Goal: Task Accomplishment & Management: Use online tool/utility

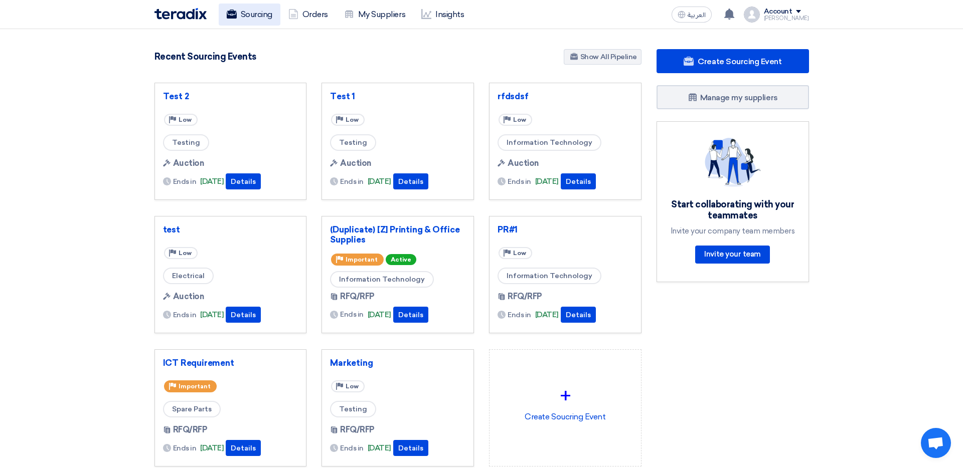
click at [230, 17] on use at bounding box center [231, 14] width 10 height 9
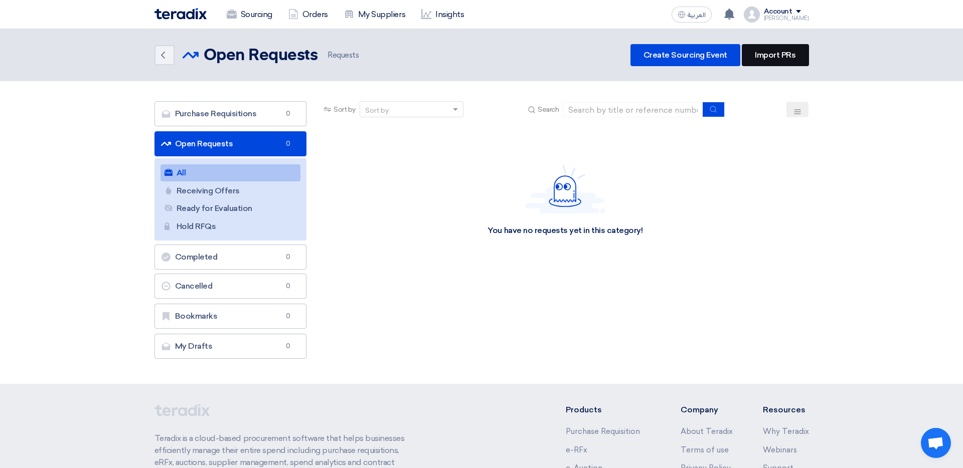
click at [781, 53] on link "Import PRs" at bounding box center [774, 55] width 67 height 22
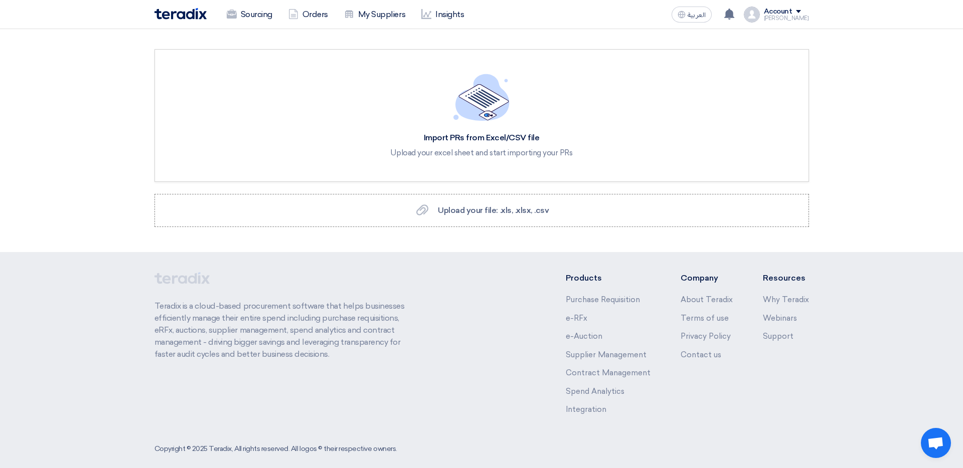
click at [473, 151] on div "Upload your excel sheet and start importing your PRs" at bounding box center [481, 152] width 182 height 9
click at [474, 216] on div "Upload your file: .xls, .xlsx, .csv Upload your file: .xls, .xlsx, .csv" at bounding box center [481, 211] width 135 height 12
click at [0, 0] on input "Upload your file: .xls, .xlsx, .csv Upload your file: .xls, .xlsx, .csv" at bounding box center [0, 0] width 0 height 0
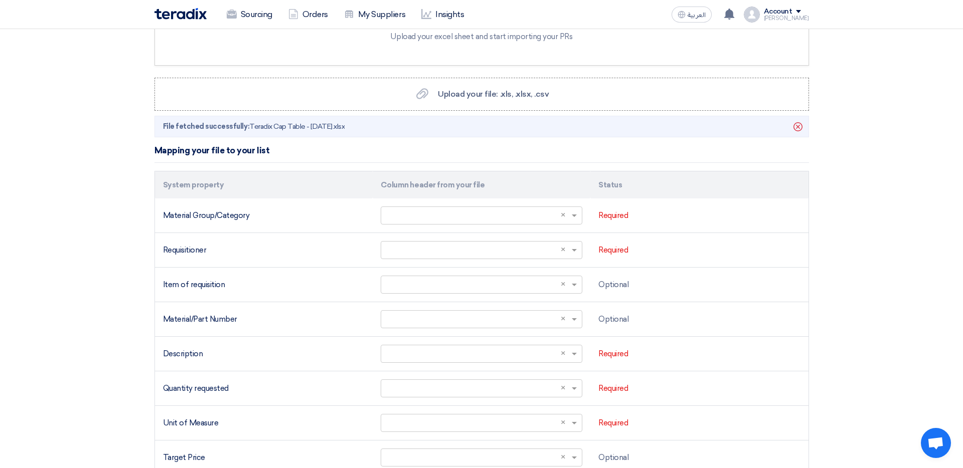
scroll to position [129, 0]
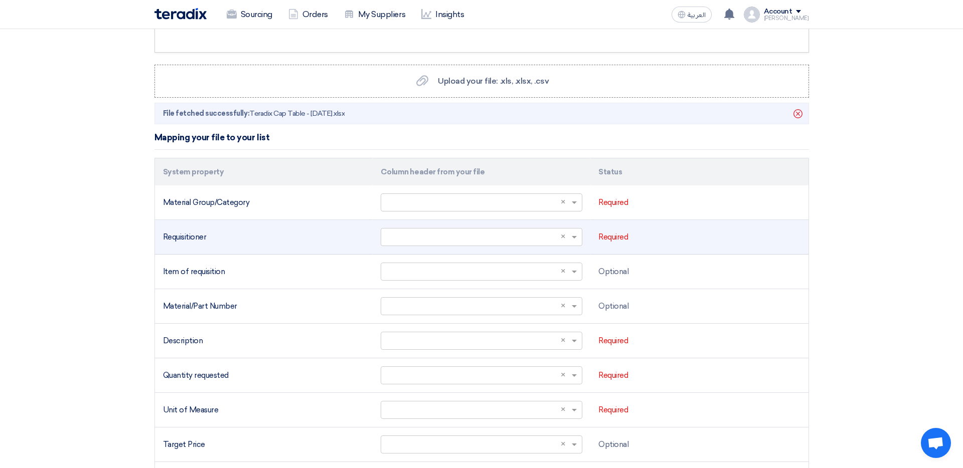
drag, startPoint x: 208, startPoint y: 237, endPoint x: 176, endPoint y: 235, distance: 31.2
click at [173, 235] on div "Requisitioner" at bounding box center [264, 238] width 202 height 12
click at [175, 235] on div "Requisitioner" at bounding box center [264, 238] width 202 height 12
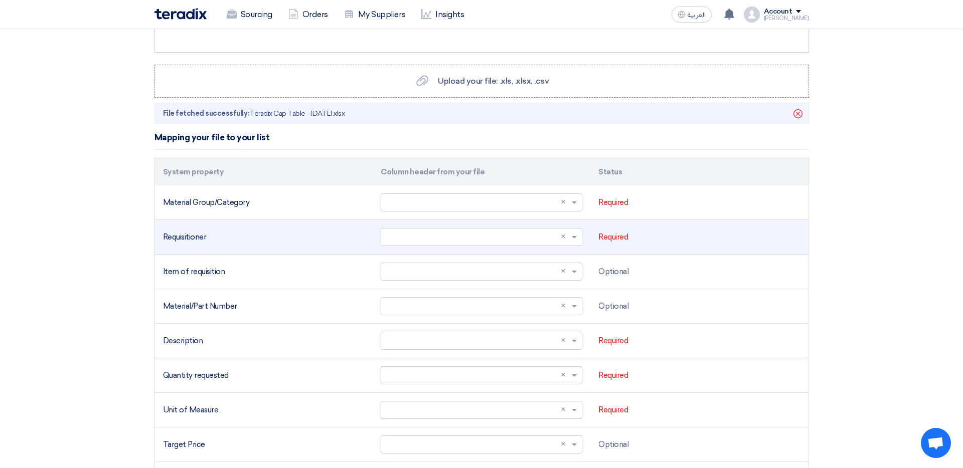
click at [175, 235] on div "Requisitioner" at bounding box center [264, 238] width 202 height 12
click at [174, 235] on div "Requisitioner" at bounding box center [264, 238] width 202 height 12
click at [172, 235] on div "Requisitioner" at bounding box center [264, 238] width 202 height 12
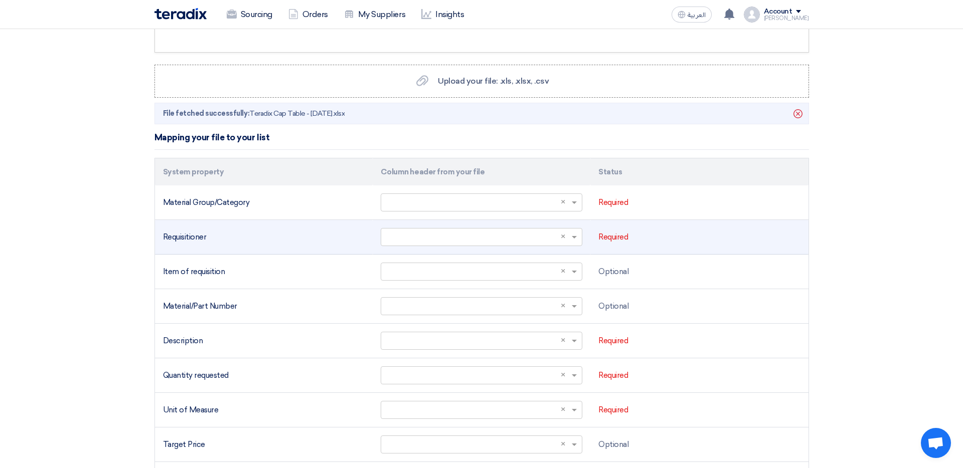
click at [172, 235] on div "Requisitioner" at bounding box center [264, 238] width 202 height 12
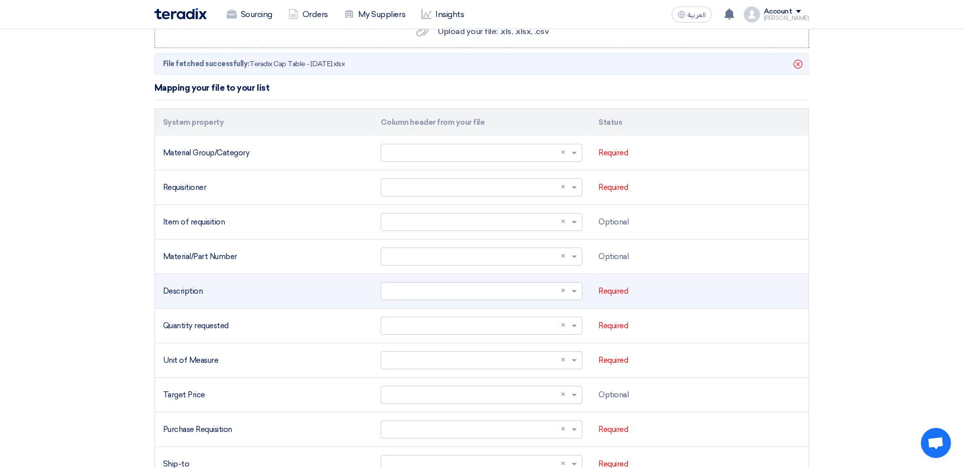
scroll to position [191, 0]
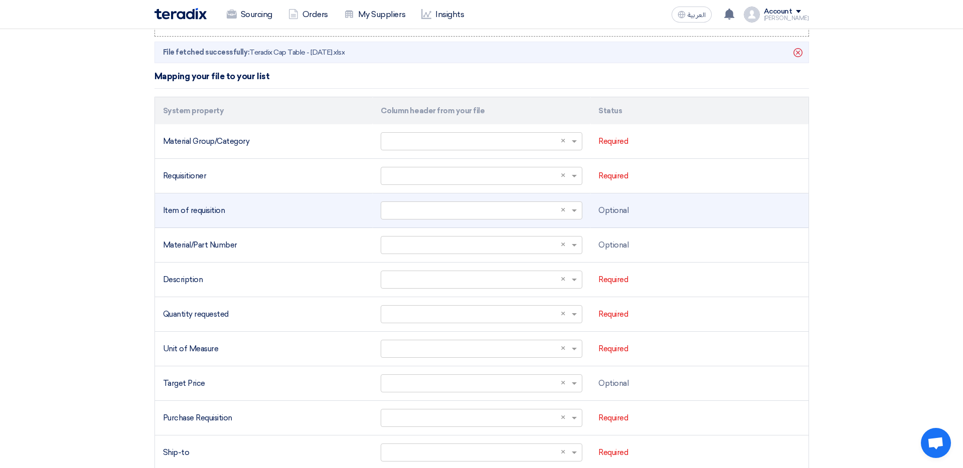
click at [262, 212] on div "Item of requisition" at bounding box center [264, 211] width 202 height 12
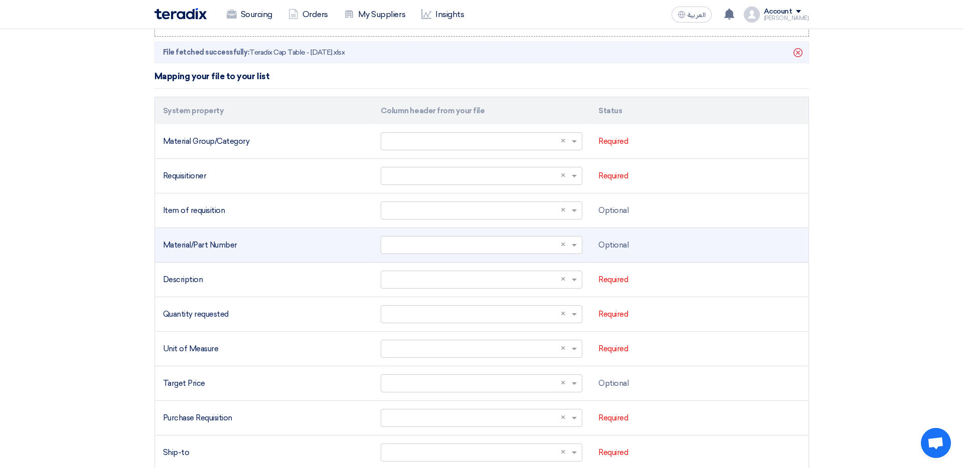
click at [252, 242] on div "Material/Part Number" at bounding box center [264, 246] width 202 height 12
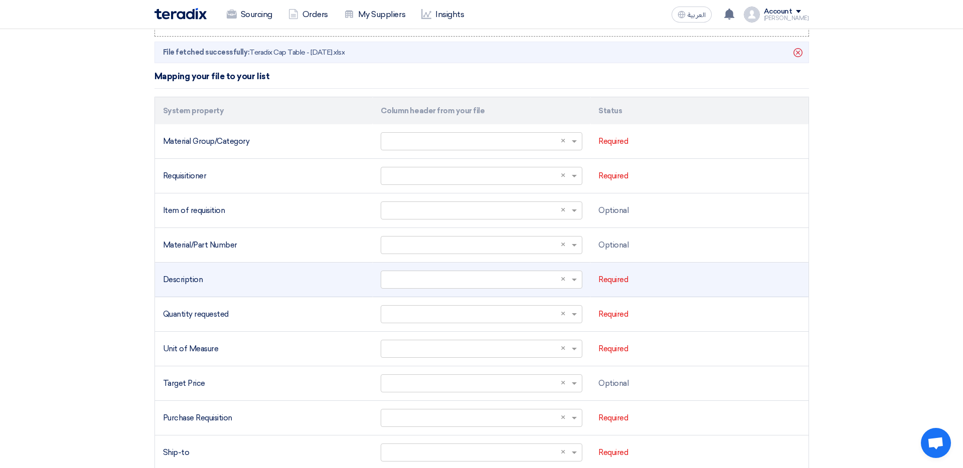
drag, startPoint x: 227, startPoint y: 250, endPoint x: 192, endPoint y: 279, distance: 45.3
click at [171, 250] on div "Material/Part Number" at bounding box center [264, 246] width 202 height 12
drag, startPoint x: 208, startPoint y: 284, endPoint x: 187, endPoint y: 291, distance: 21.2
click at [168, 283] on div "Description" at bounding box center [264, 280] width 202 height 12
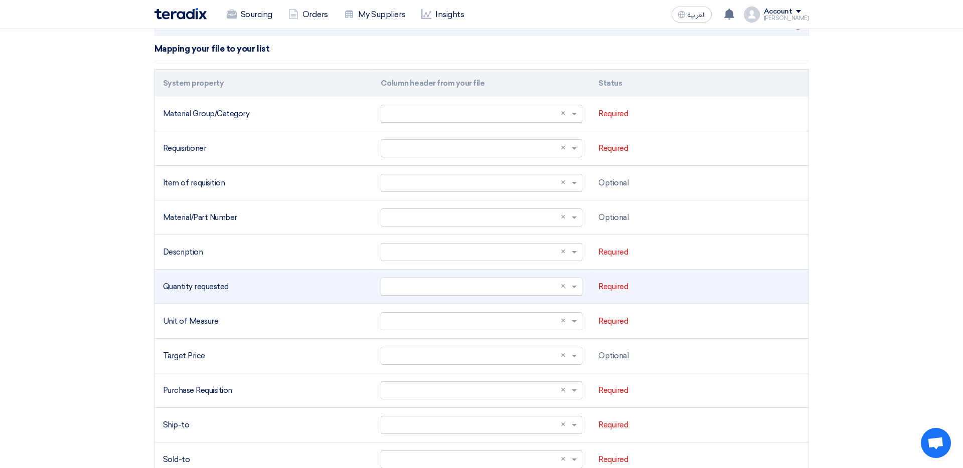
drag, startPoint x: 234, startPoint y: 297, endPoint x: 177, endPoint y: 291, distance: 57.5
click at [177, 291] on td "Quantity requested" at bounding box center [264, 287] width 218 height 35
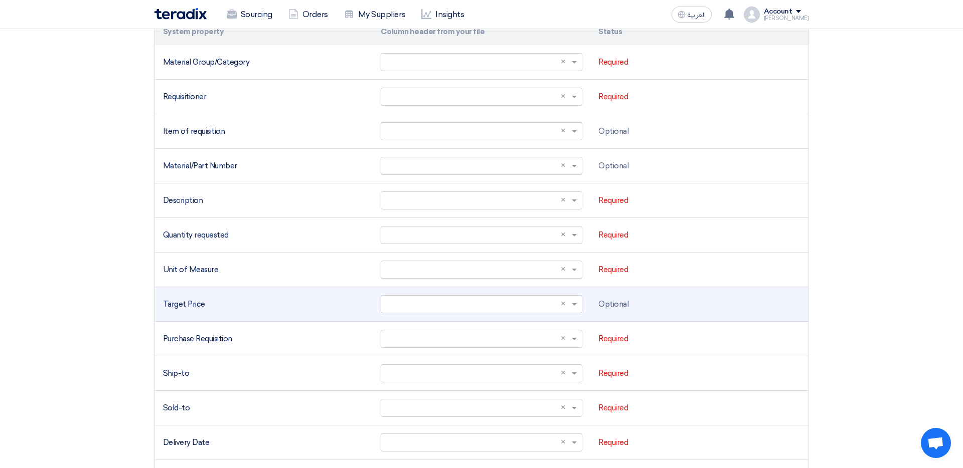
drag, startPoint x: 212, startPoint y: 290, endPoint x: 187, endPoint y: 291, distance: 25.1
click at [185, 289] on td "Target Price" at bounding box center [264, 304] width 218 height 35
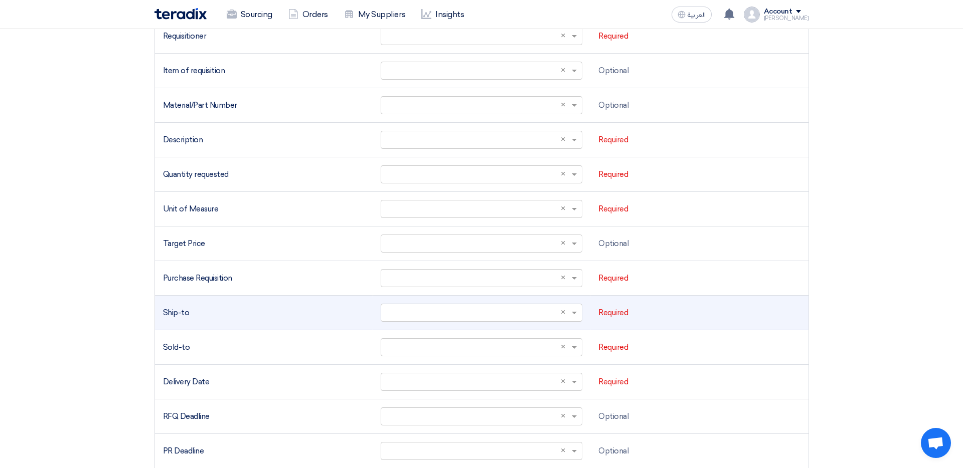
scroll to position [356, 0]
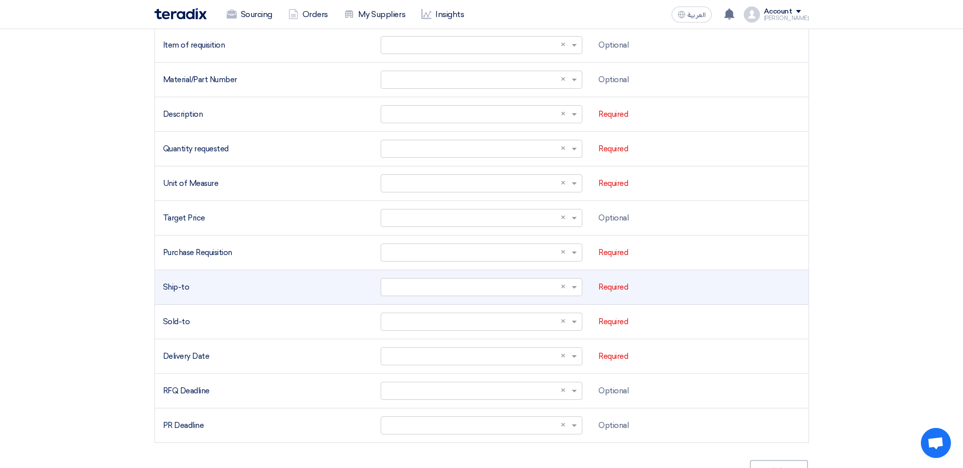
drag, startPoint x: 214, startPoint y: 289, endPoint x: 167, endPoint y: 292, distance: 46.2
click at [164, 288] on div "Ship-to" at bounding box center [264, 288] width 202 height 12
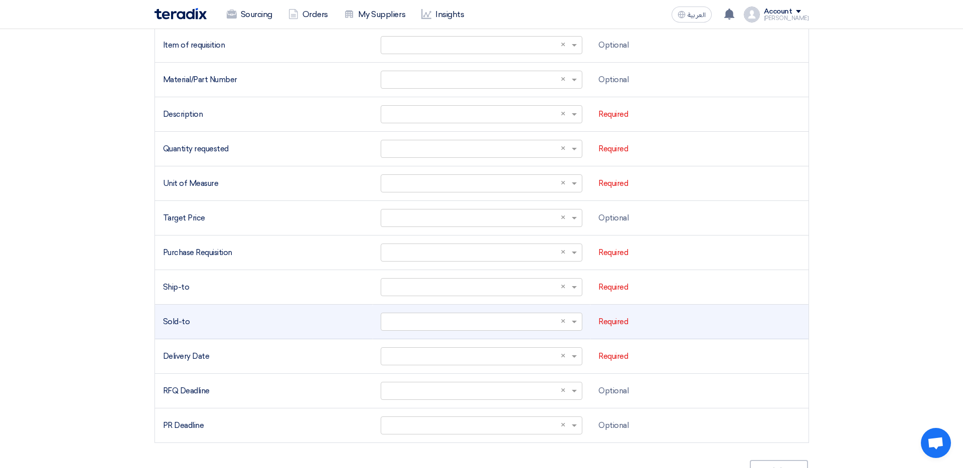
drag, startPoint x: 197, startPoint y: 323, endPoint x: 155, endPoint y: 316, distance: 42.8
click at [155, 316] on td "Sold-to" at bounding box center [264, 322] width 218 height 35
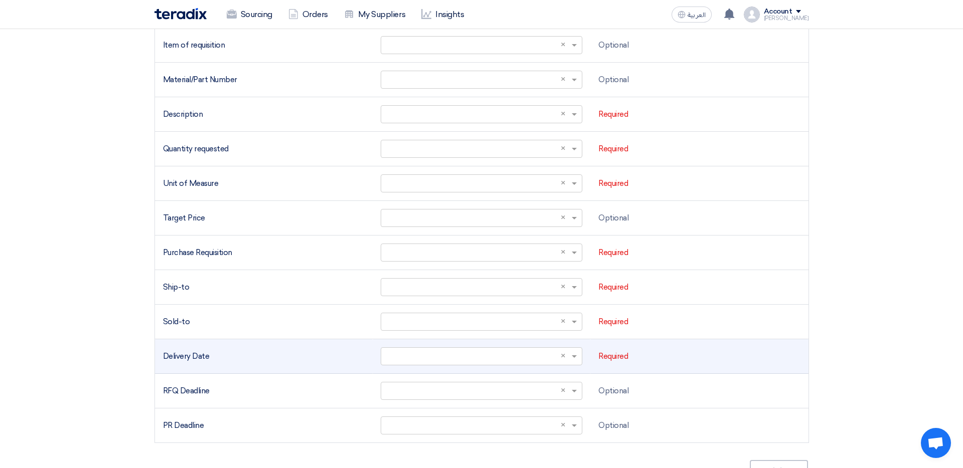
drag, startPoint x: 211, startPoint y: 343, endPoint x: 196, endPoint y: 358, distance: 21.3
click at [173, 346] on td "Delivery Date" at bounding box center [264, 356] width 218 height 35
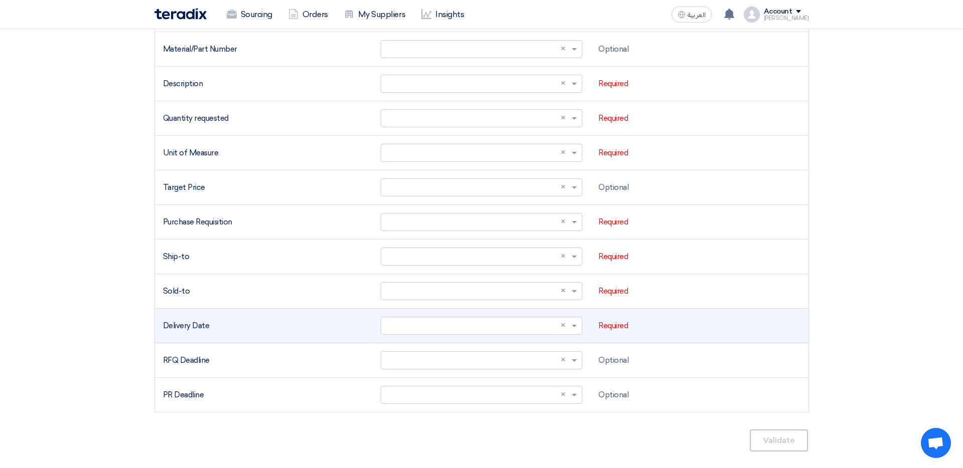
scroll to position [391, 0]
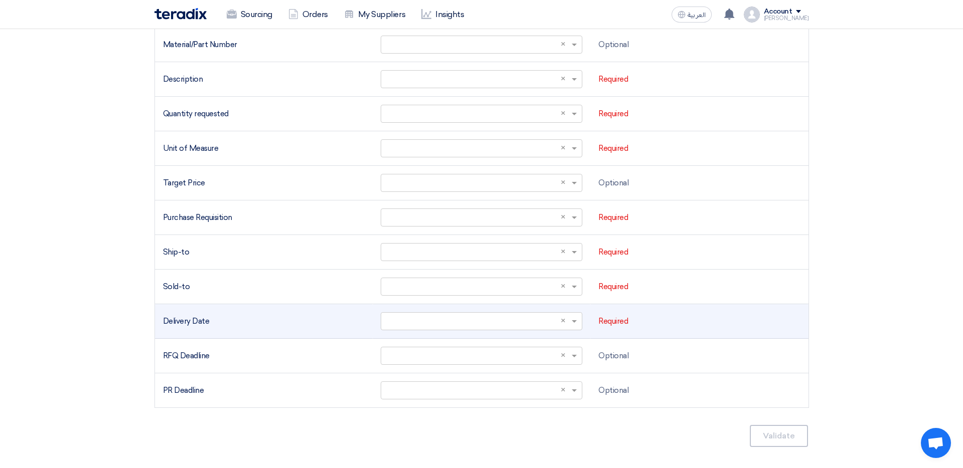
drag, startPoint x: 205, startPoint y: 325, endPoint x: 163, endPoint y: 323, distance: 41.6
click at [163, 323] on div "Delivery Date" at bounding box center [264, 322] width 202 height 12
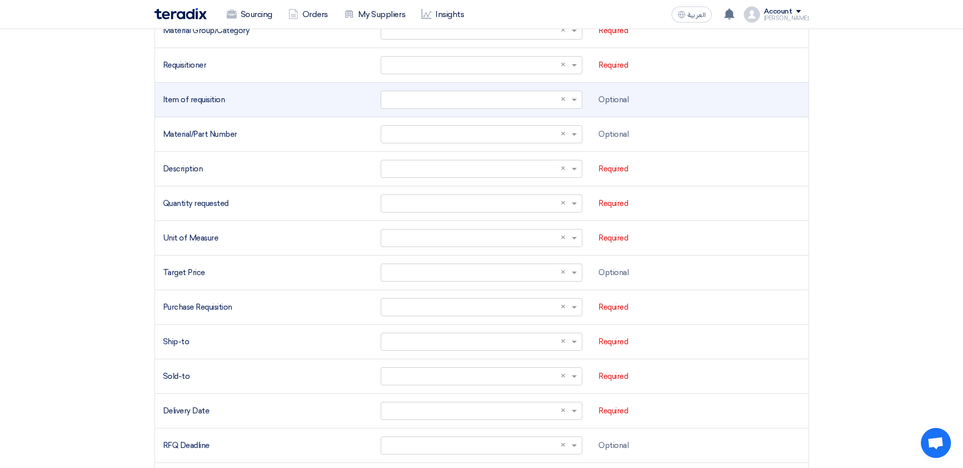
scroll to position [297, 0]
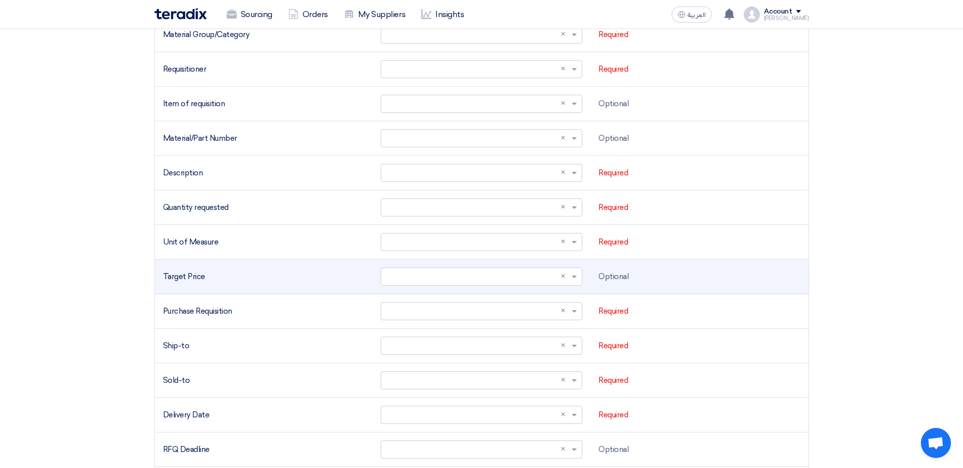
drag, startPoint x: 214, startPoint y: 182, endPoint x: 210, endPoint y: 276, distance: 94.3
click at [210, 276] on tbody "Material Group/Category Select a column... × × Required Requisitioner Select a …" at bounding box center [481, 260] width 653 height 484
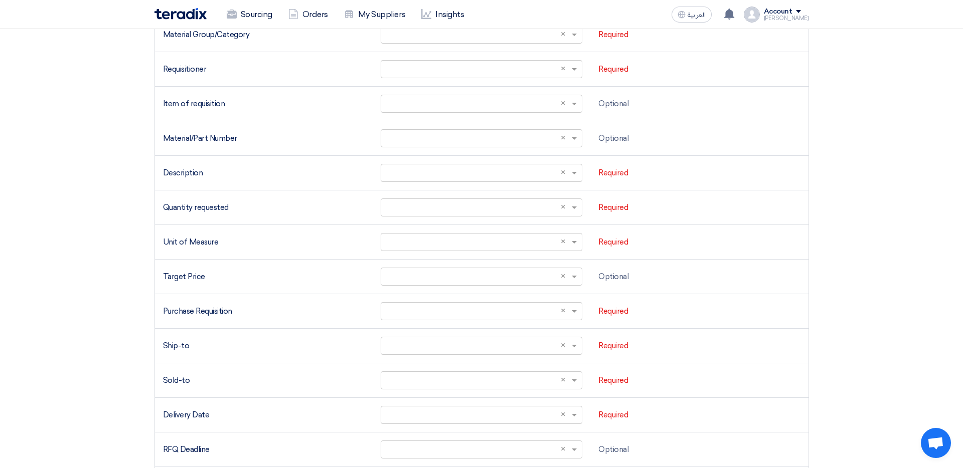
drag, startPoint x: 133, startPoint y: 256, endPoint x: 127, endPoint y: 255, distance: 5.6
click at [129, 255] on section "Import PRs from Excel/CSV file Upload your excel sheet and start importing your…" at bounding box center [481, 147] width 963 height 830
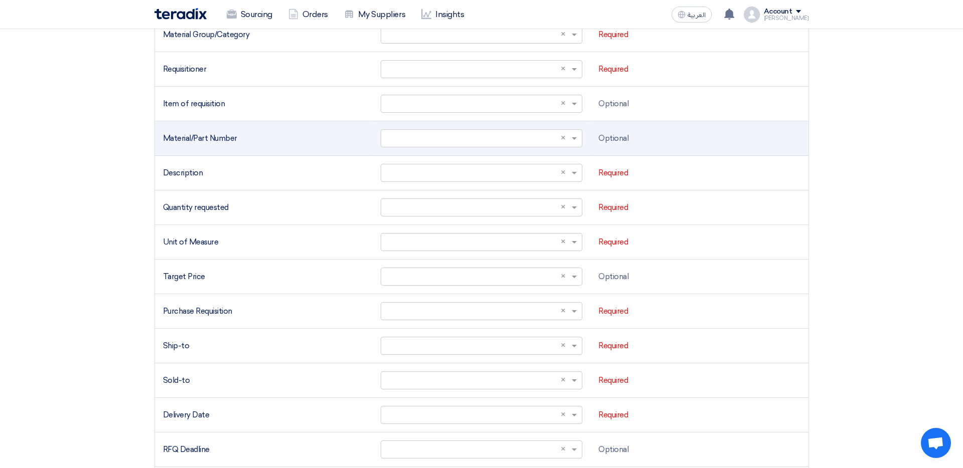
drag, startPoint x: 159, startPoint y: 158, endPoint x: 174, endPoint y: 136, distance: 27.0
click at [170, 143] on tbody "Material Group/Category Select a column... × × Required Requisitioner Select a …" at bounding box center [481, 260] width 653 height 484
click at [187, 122] on td "Material/Part Number" at bounding box center [264, 138] width 218 height 35
drag, startPoint x: 223, startPoint y: 131, endPoint x: 218, endPoint y: 153, distance: 22.6
click at [222, 131] on td "Material/Part Number" at bounding box center [264, 138] width 218 height 35
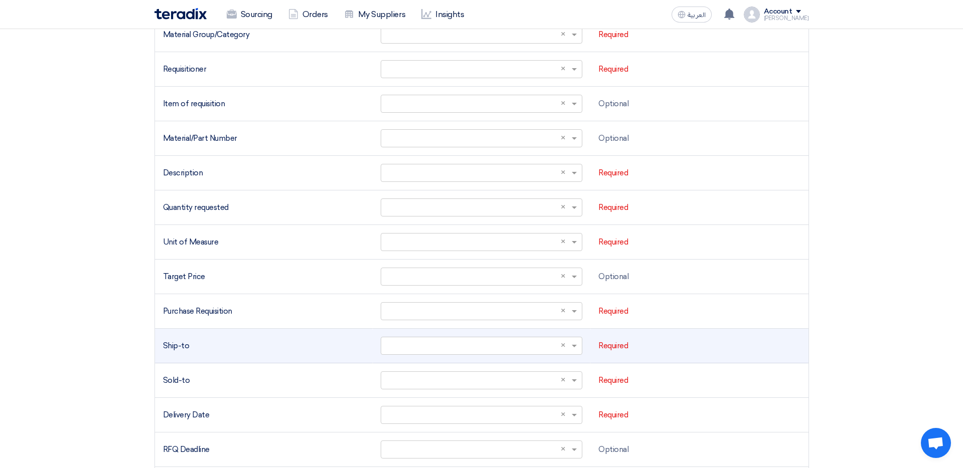
click at [187, 357] on td "Ship-to" at bounding box center [264, 346] width 218 height 35
drag, startPoint x: 186, startPoint y: 336, endPoint x: 158, endPoint y: 345, distance: 29.8
click at [160, 342] on td "Ship-to" at bounding box center [264, 346] width 218 height 35
drag, startPoint x: 159, startPoint y: 345, endPoint x: 193, endPoint y: 355, distance: 34.9
click at [196, 351] on td "Ship-to" at bounding box center [264, 346] width 218 height 35
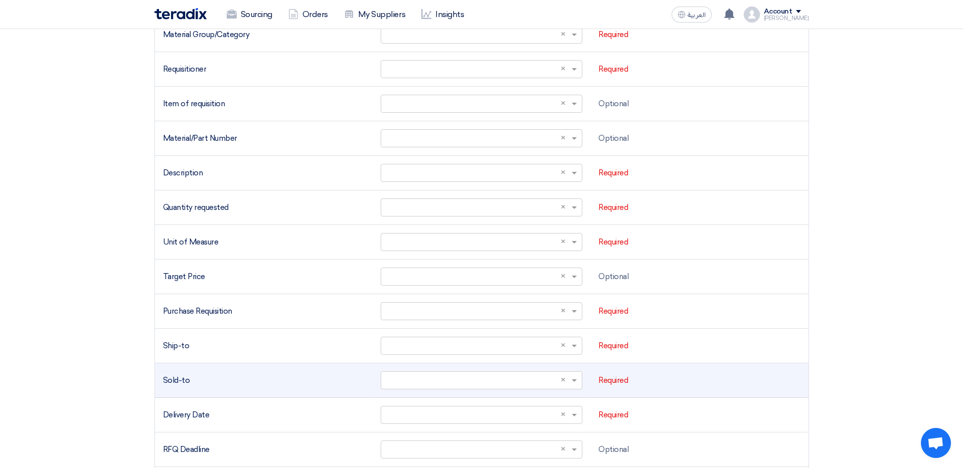
drag, startPoint x: 189, startPoint y: 374, endPoint x: 208, endPoint y: 393, distance: 26.6
click at [188, 375] on td "Sold-to" at bounding box center [264, 380] width 218 height 35
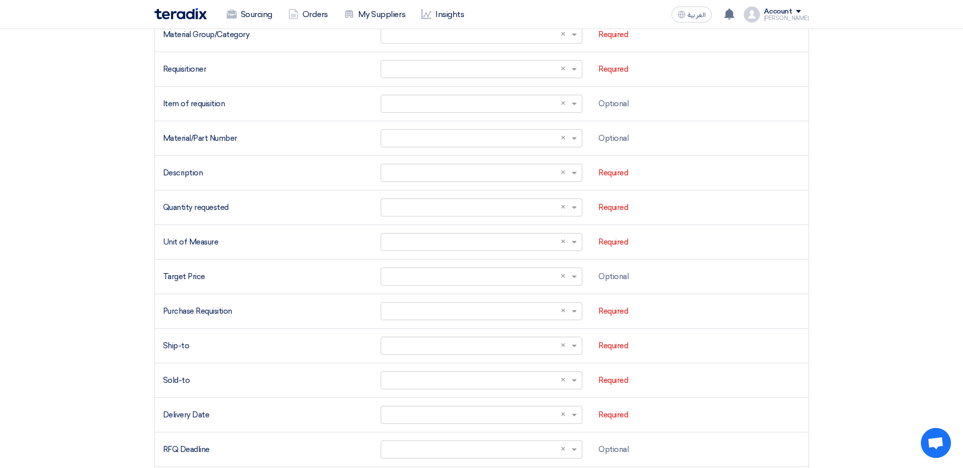
drag, startPoint x: 208, startPoint y: 393, endPoint x: 137, endPoint y: 378, distance: 72.2
click at [140, 381] on section "Import PRs from Excel/CSV file Upload your excel sheet and start importing your…" at bounding box center [481, 147] width 963 height 830
drag, startPoint x: 143, startPoint y: 377, endPoint x: 176, endPoint y: 377, distance: 33.1
click at [142, 375] on section "Import PRs from Excel/CSV file Upload your excel sheet and start importing your…" at bounding box center [481, 147] width 963 height 830
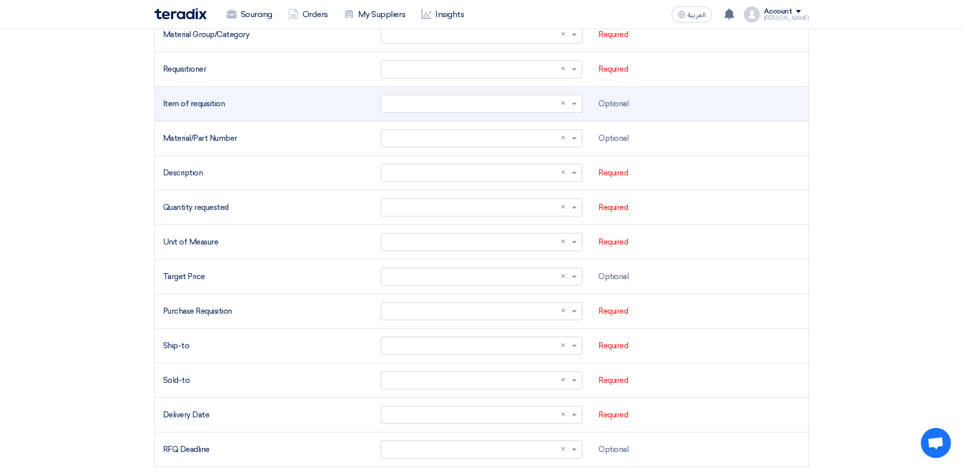
drag, startPoint x: 208, startPoint y: 68, endPoint x: 184, endPoint y: 105, distance: 43.9
click at [174, 64] on div "Requisitioner" at bounding box center [264, 70] width 202 height 12
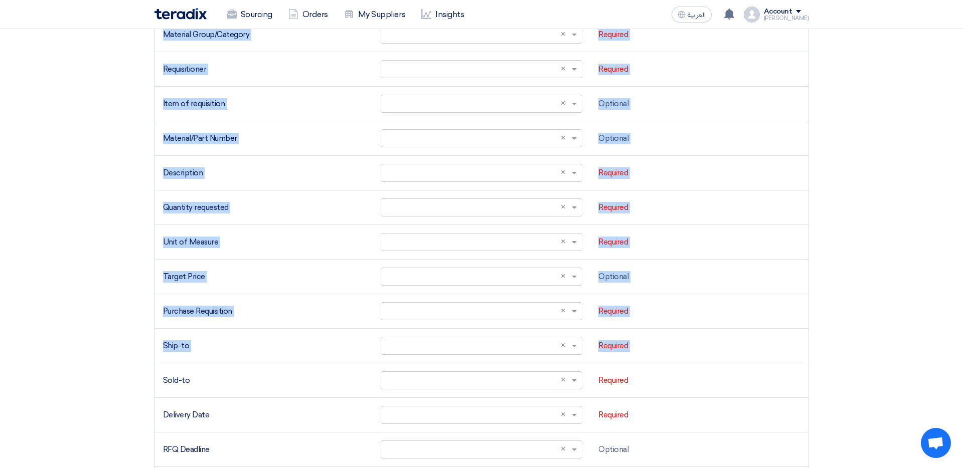
click at [143, 371] on section "Import PRs from Excel/CSV file Upload your excel sheet and start importing your…" at bounding box center [481, 147] width 963 height 830
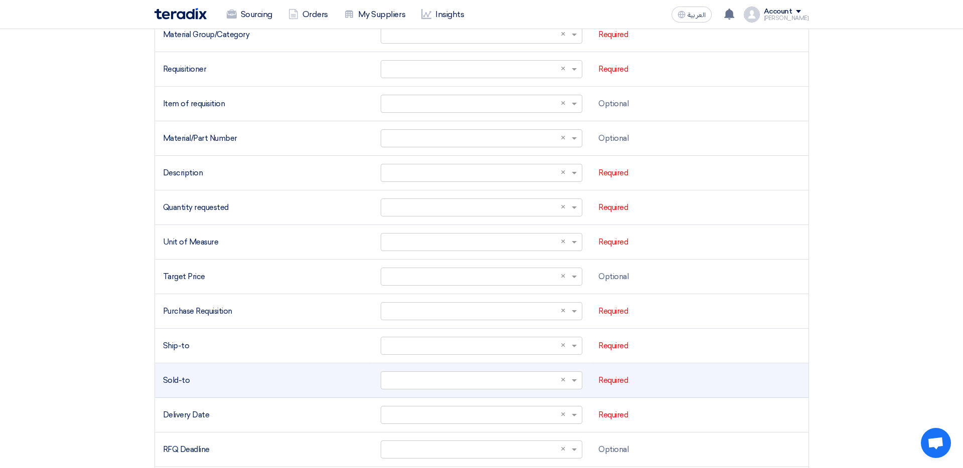
drag, startPoint x: 174, startPoint y: 366, endPoint x: 180, endPoint y: 383, distance: 17.3
click at [172, 366] on td "Sold-to" at bounding box center [264, 380] width 218 height 35
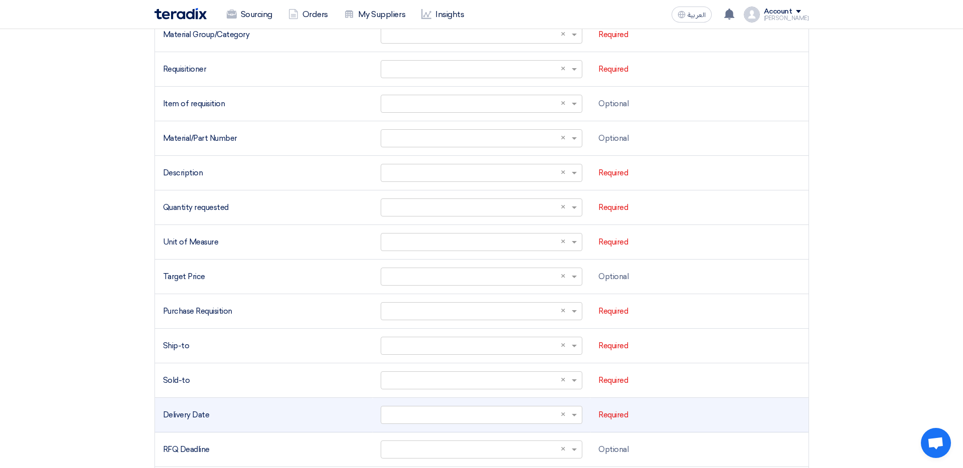
click at [186, 403] on td "Delivery Date" at bounding box center [264, 415] width 218 height 35
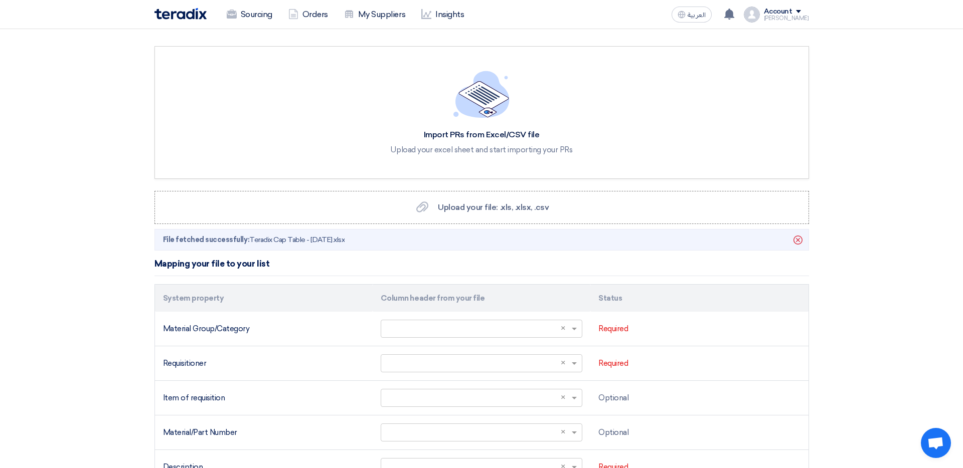
scroll to position [0, 0]
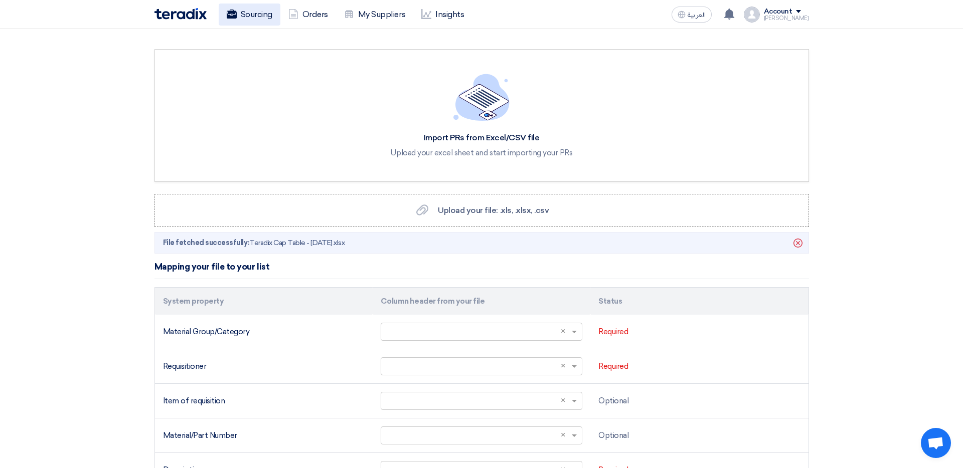
click at [249, 23] on link "Sourcing" at bounding box center [250, 15] width 62 height 22
